Goal: Complete application form

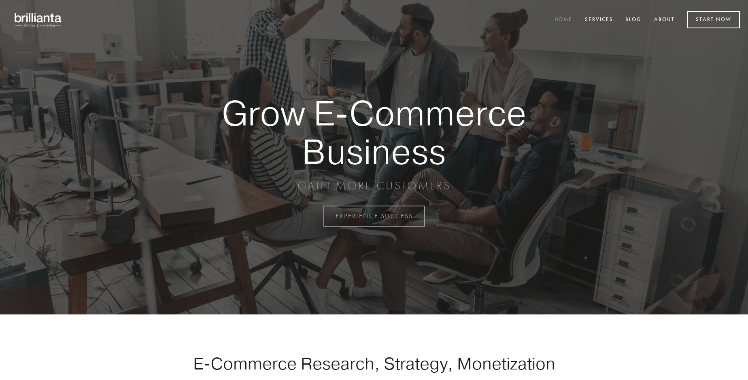
scroll to position [2121, 0]
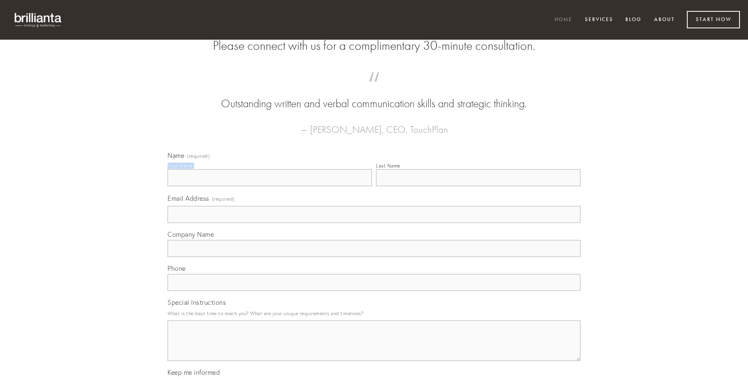
type input "[PERSON_NAME]"
click at [478, 186] on input "Last Name" at bounding box center [478, 177] width 204 height 17
type input "[PERSON_NAME]"
click at [374, 223] on input "Email Address (required)" at bounding box center [373, 214] width 413 height 17
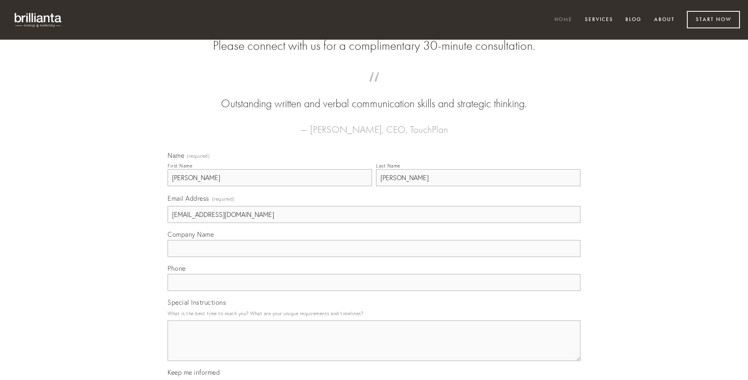
type input "[EMAIL_ADDRESS][DOMAIN_NAME]"
click at [374, 257] on input "Company Name" at bounding box center [373, 248] width 413 height 17
type input "defero"
click at [374, 291] on input "text" at bounding box center [373, 282] width 413 height 17
click at [374, 348] on textarea "Special Instructions" at bounding box center [373, 340] width 413 height 40
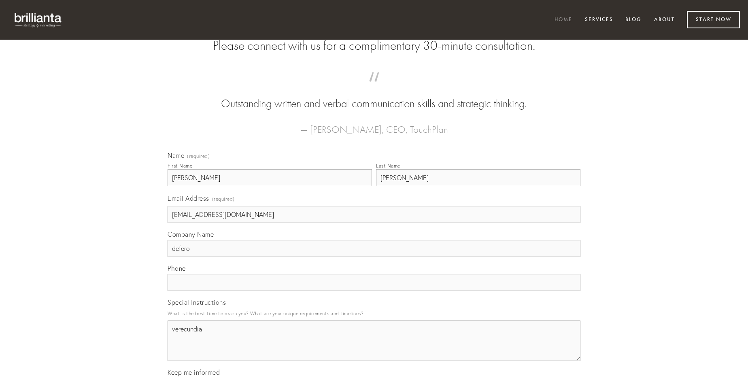
type textarea "verecundia"
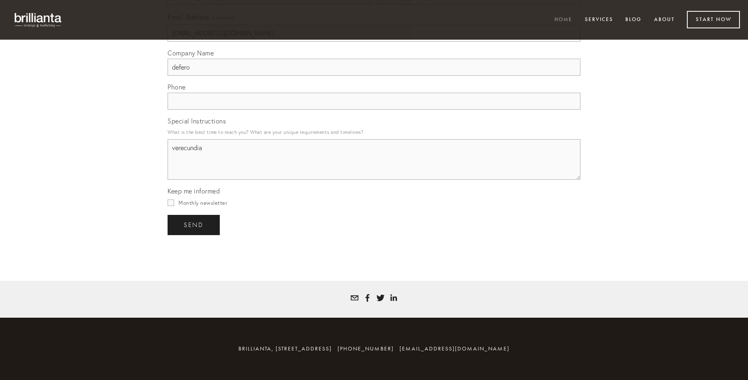
click at [194, 225] on span "send" at bounding box center [194, 224] width 20 height 7
